Goal: Information Seeking & Learning: Learn about a topic

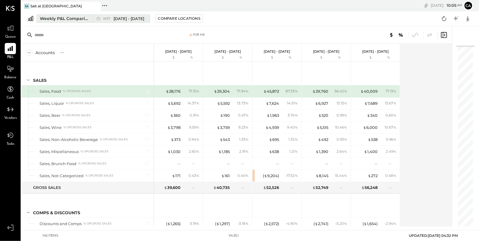
click at [126, 17] on span "[DATE] - [DATE]" at bounding box center [129, 19] width 31 height 6
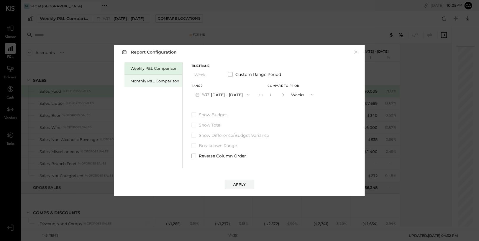
click at [154, 85] on div "Monthly P&L Comparison" at bounding box center [153, 81] width 58 height 12
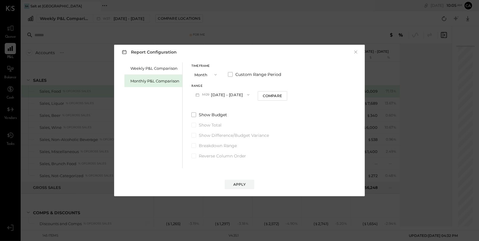
click at [221, 97] on button "M09 [DATE] - [DATE]" at bounding box center [222, 94] width 62 height 11
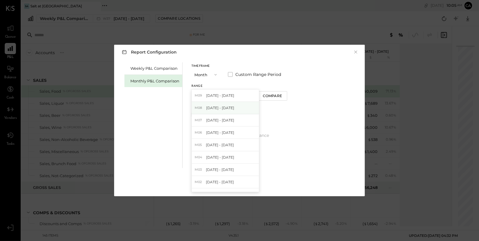
click at [219, 109] on span "[DATE] - [DATE]" at bounding box center [220, 108] width 28 height 5
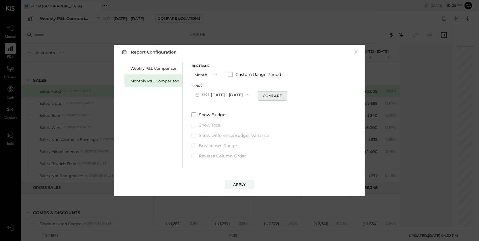
click at [261, 100] on button "Compare" at bounding box center [272, 95] width 29 height 9
click at [269, 94] on icon "button" at bounding box center [271, 95] width 4 height 4
click at [269, 94] on div "Compare" at bounding box center [272, 95] width 19 height 5
click at [282, 94] on icon "button" at bounding box center [282, 94] width 1 height 3
type input "*"
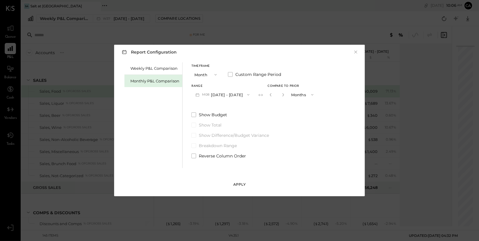
click at [235, 184] on div "Apply" at bounding box center [239, 184] width 12 height 5
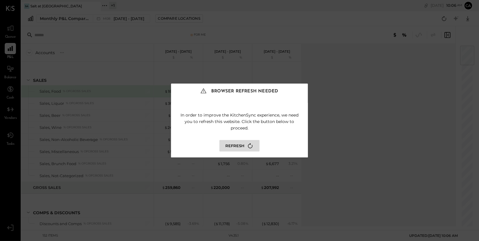
click at [249, 147] on icon at bounding box center [250, 146] width 8 height 8
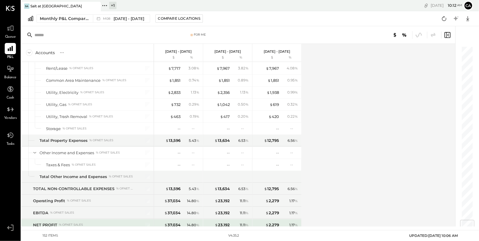
scroll to position [1462, 0]
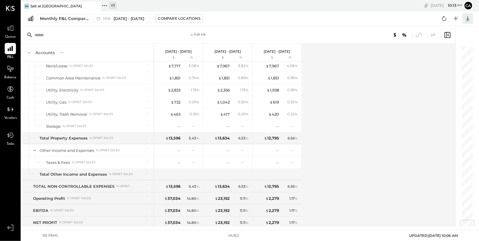
click at [467, 17] on icon at bounding box center [468, 19] width 8 height 8
click at [445, 53] on div "Excel" at bounding box center [449, 53] width 47 height 12
click at [169, 17] on div "Compare Locations" at bounding box center [179, 18] width 42 height 5
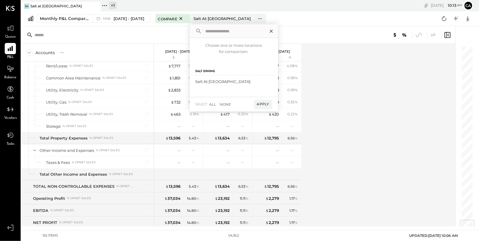
click at [268, 29] on icon at bounding box center [271, 31] width 8 height 8
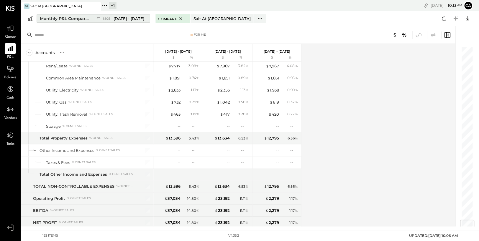
click at [133, 20] on span "[DATE] - [DATE]" at bounding box center [129, 19] width 31 height 6
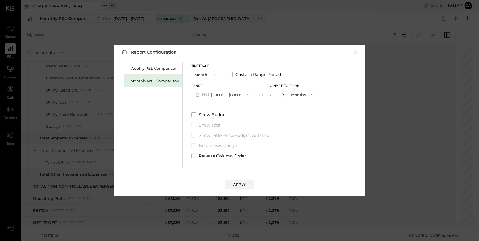
click at [281, 96] on icon "button" at bounding box center [283, 95] width 4 height 4
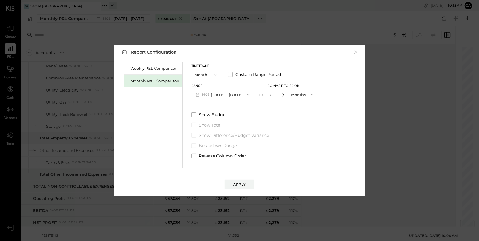
click at [281, 96] on icon "button" at bounding box center [283, 95] width 4 height 4
click at [270, 95] on icon "button" at bounding box center [270, 94] width 1 height 3
type input "*"
click at [242, 182] on button "Apply" at bounding box center [239, 184] width 29 height 9
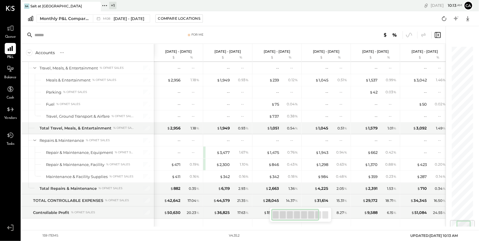
scroll to position [1546, 0]
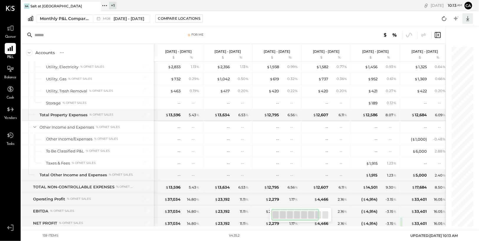
click at [469, 17] on icon at bounding box center [468, 19] width 8 height 8
click at [449, 52] on div "Excel" at bounding box center [449, 53] width 47 height 12
click at [14, 71] on div at bounding box center [10, 68] width 11 height 11
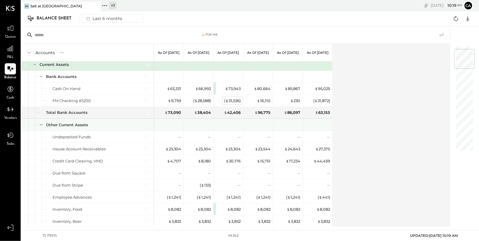
scroll to position [27, 0]
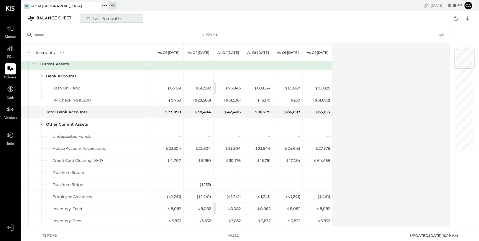
click at [123, 18] on div "Last 6 months" at bounding box center [104, 19] width 42 height 8
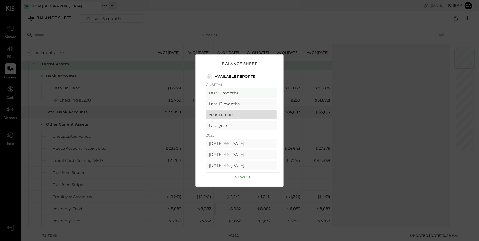
click at [229, 117] on div "Year-to-date" at bounding box center [241, 114] width 71 height 9
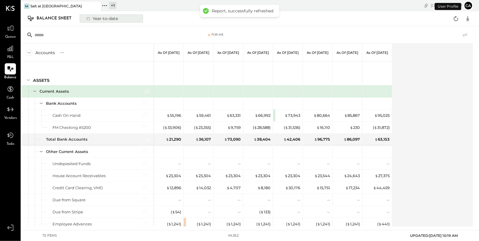
click at [132, 21] on button "Year-to-date" at bounding box center [111, 18] width 63 height 8
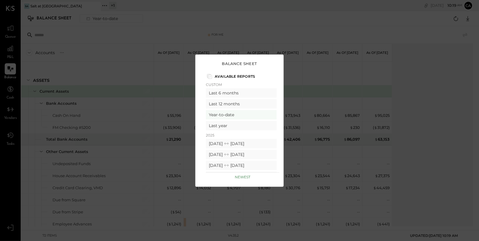
click at [324, 29] on div "Balance Sheet Available Reports Custom Last 6 months Last 12 months Year-to-dat…" at bounding box center [239, 120] width 479 height 241
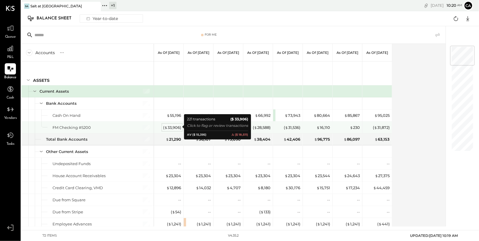
click at [175, 127] on div "( $ 33,906 )" at bounding box center [172, 128] width 18 height 6
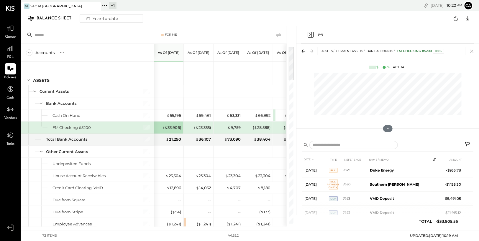
scroll to position [33, 0]
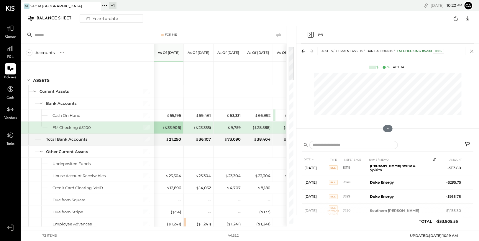
click at [472, 53] on icon at bounding box center [472, 51] width 8 height 8
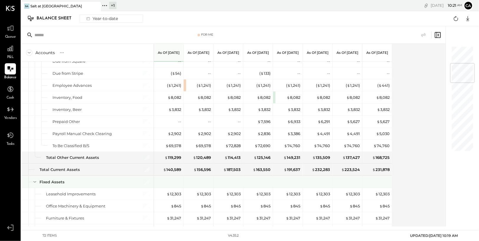
scroll to position [137, 0]
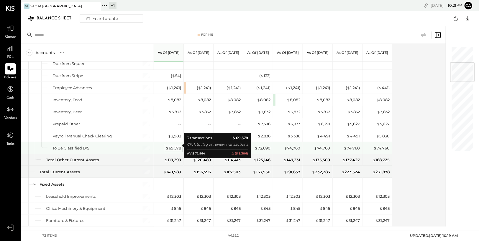
click at [172, 146] on div "$ 69,578" at bounding box center [173, 149] width 16 height 6
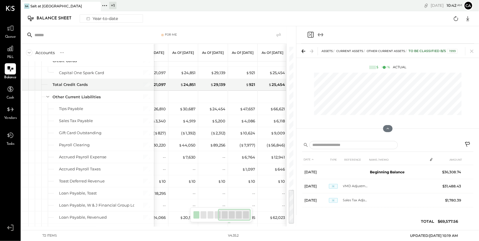
scroll to position [710, 0]
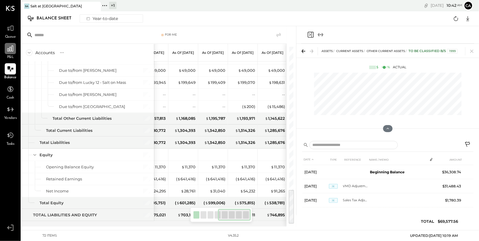
click at [11, 47] on icon at bounding box center [10, 49] width 8 height 8
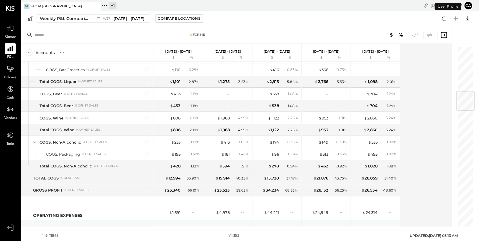
scroll to position [381, 0]
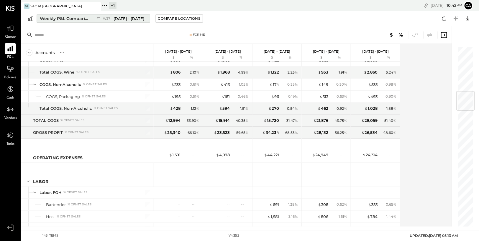
click at [126, 22] on button "Weekly P&L Comparison W37 [DATE] - [DATE]" at bounding box center [94, 18] width 114 height 8
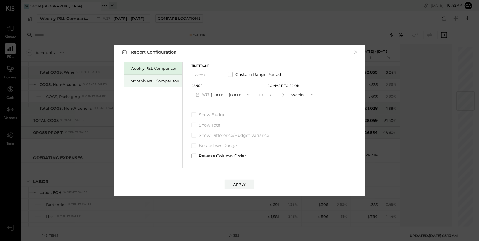
click at [159, 80] on div "Monthly P&L Comparison" at bounding box center [154, 81] width 49 height 6
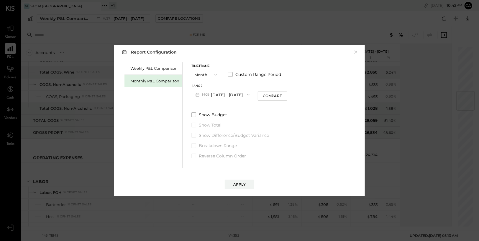
click at [243, 96] on span "button" at bounding box center [247, 95] width 8 height 5
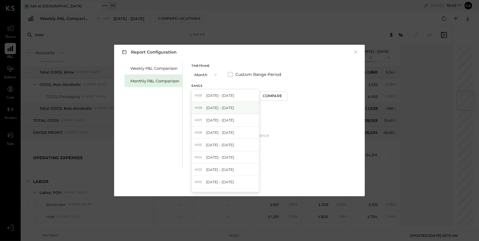
click at [237, 106] on div "M08 [DATE] - [DATE]" at bounding box center [225, 108] width 67 height 12
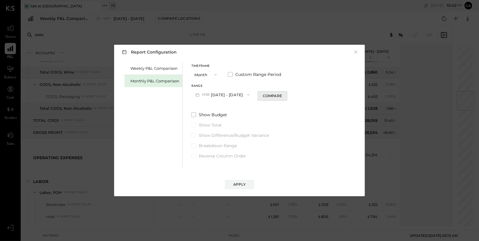
click at [271, 96] on div "Compare" at bounding box center [272, 95] width 19 height 5
click at [281, 95] on icon "button" at bounding box center [283, 95] width 4 height 4
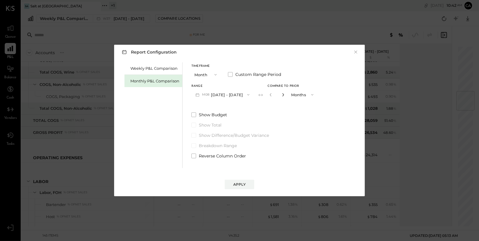
click at [281, 95] on icon "button" at bounding box center [283, 95] width 4 height 4
type input "*"
click at [242, 184] on div "Apply" at bounding box center [239, 184] width 12 height 5
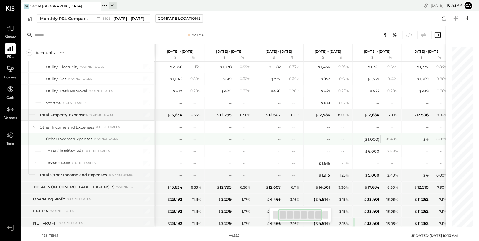
click at [369, 137] on div "( $ 1,000 )" at bounding box center [371, 140] width 16 height 6
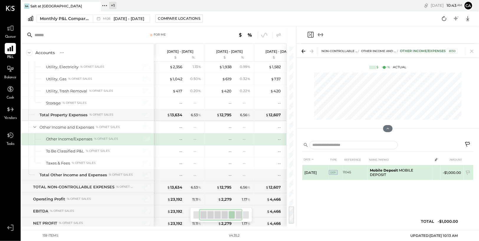
click at [380, 175] on td "Mobile Deposit MOBILE DEPOSIT" at bounding box center [400, 172] width 65 height 15
click at [392, 172] on td "Mobile Deposit MOBILE DEPOSIT" at bounding box center [400, 172] width 65 height 15
click at [467, 172] on icon at bounding box center [468, 174] width 6 height 6
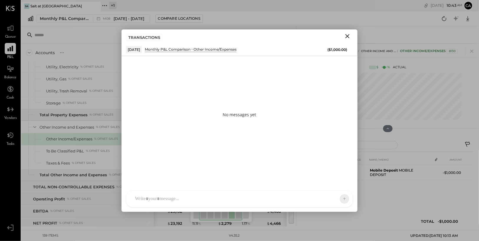
click at [206, 201] on div at bounding box center [234, 199] width 204 height 13
click at [349, 35] on icon "Close" at bounding box center [347, 36] width 4 height 4
